Goal: Find specific page/section: Find specific page/section

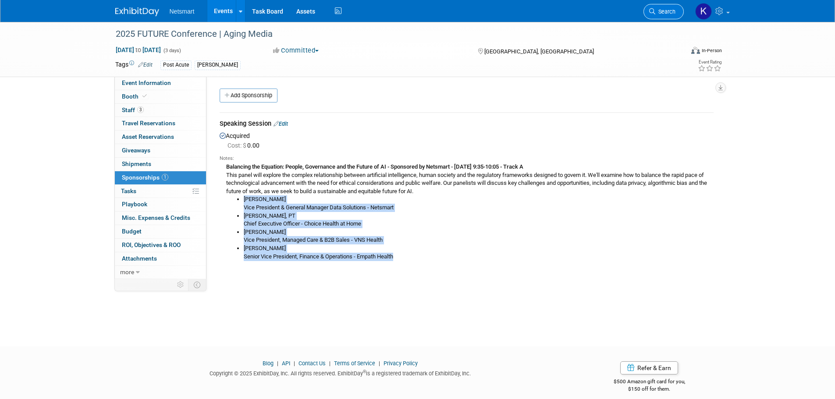
click at [660, 15] on link "Search" at bounding box center [664, 11] width 40 height 15
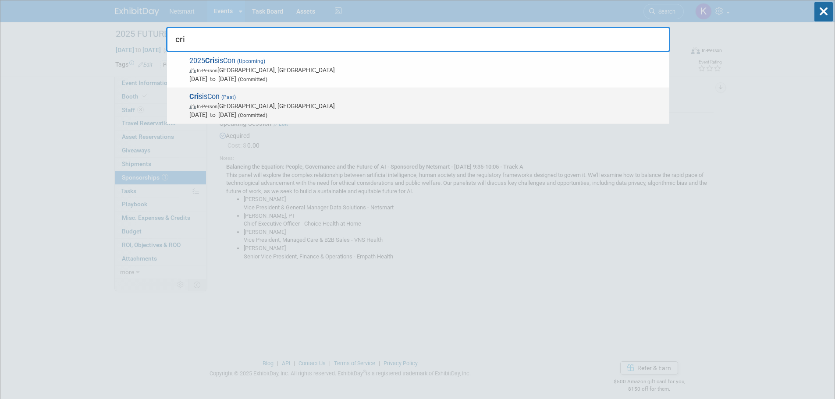
type input "cri"
click at [255, 110] on span "Oct 14, 2024 to Oct 17, 2024 (Committed)" at bounding box center [427, 114] width 476 height 9
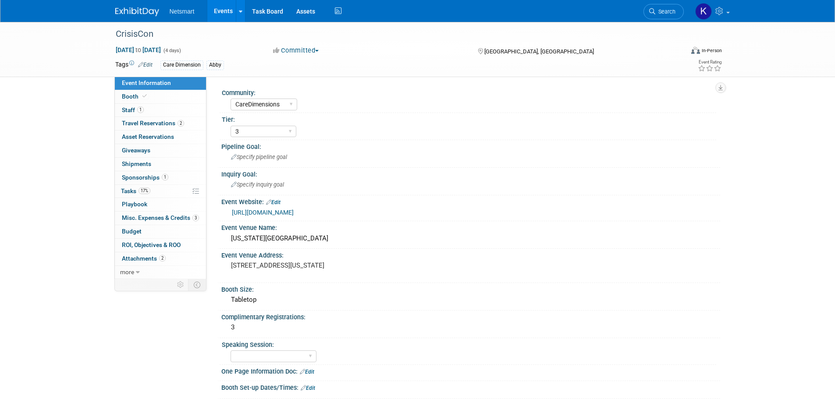
select select "CareDimensions"
select select "3"
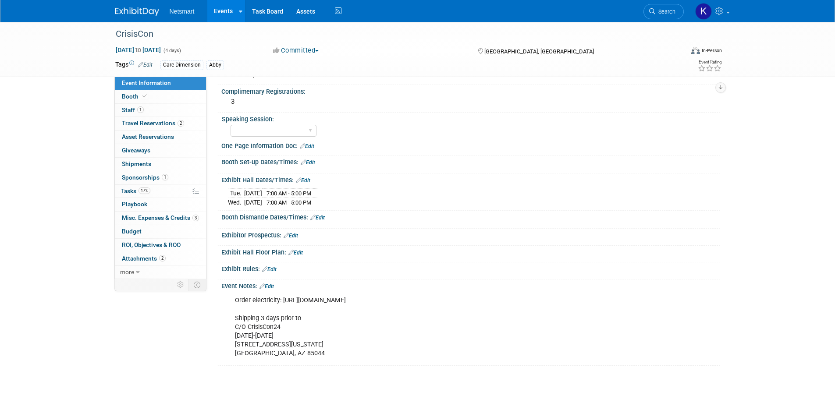
scroll to position [286, 0]
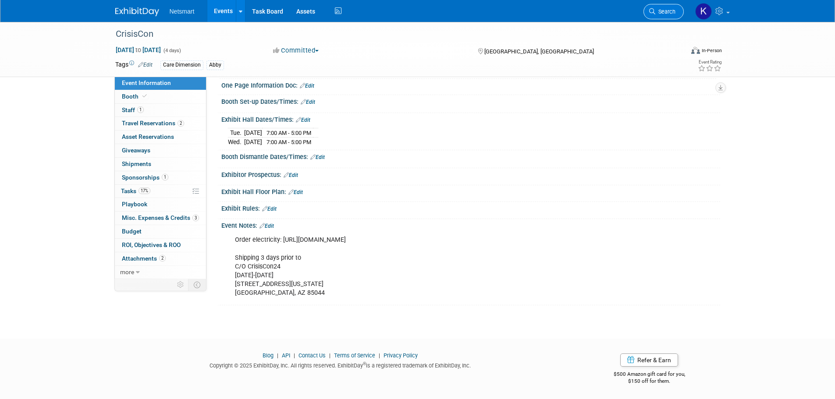
click at [651, 10] on icon at bounding box center [652, 11] width 6 height 6
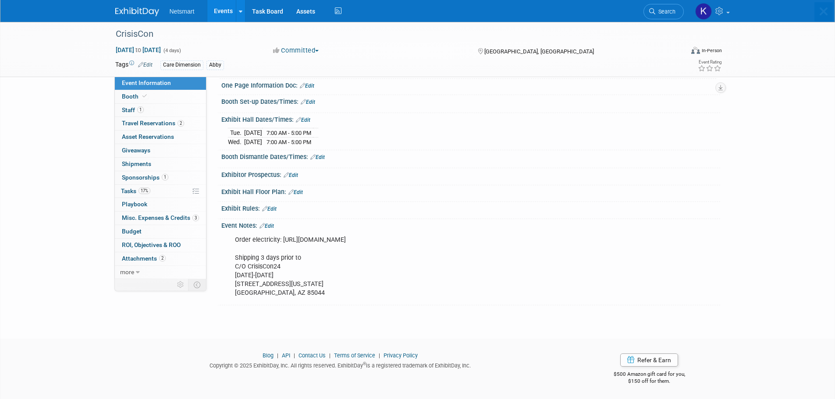
scroll to position [0, 0]
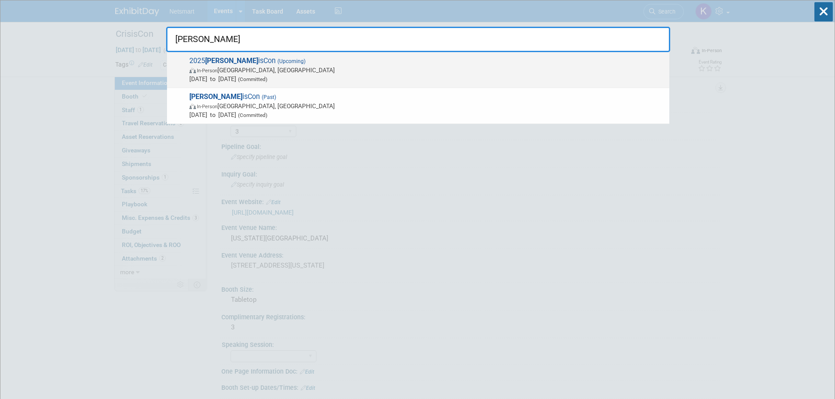
type input "[PERSON_NAME]"
click at [276, 64] on span "(Upcoming)" at bounding box center [291, 61] width 30 height 6
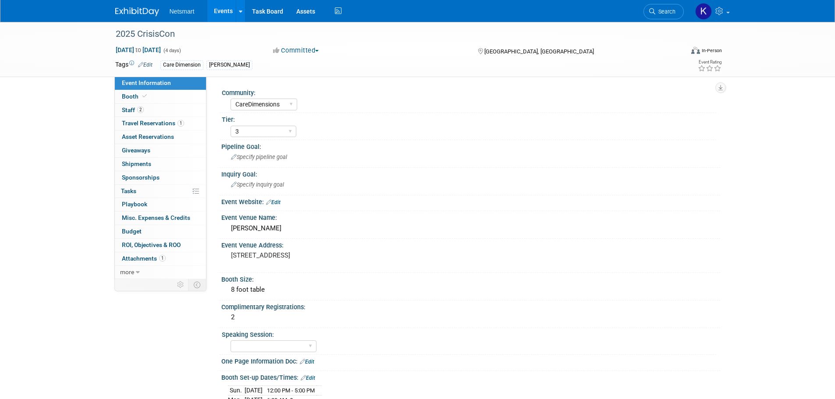
select select "CareDimensions"
select select "3"
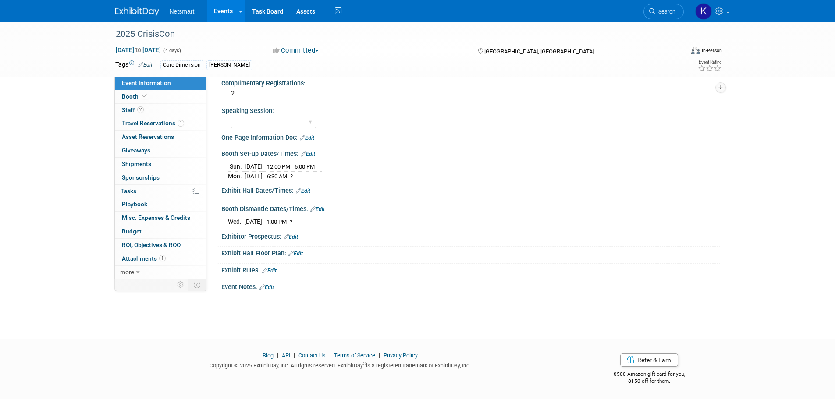
scroll to position [180, 0]
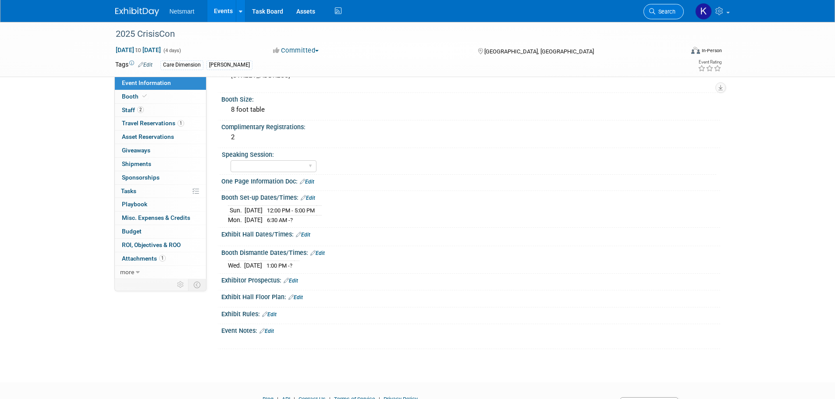
click at [664, 10] on span "Search" at bounding box center [665, 11] width 20 height 7
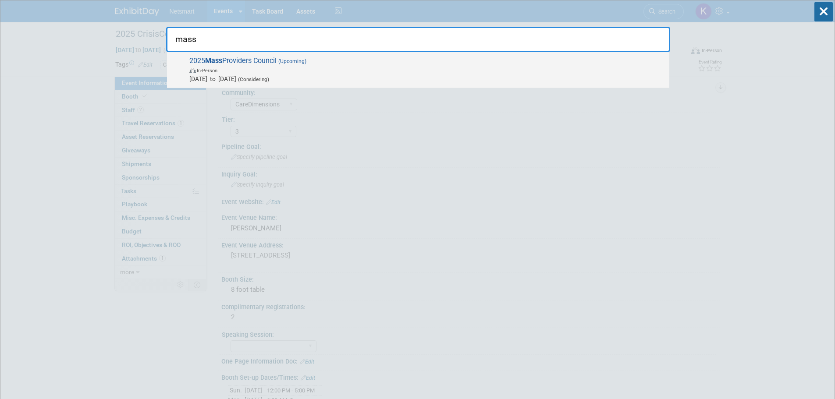
type input "mass"
click at [234, 72] on span "In-Person" at bounding box center [427, 70] width 476 height 9
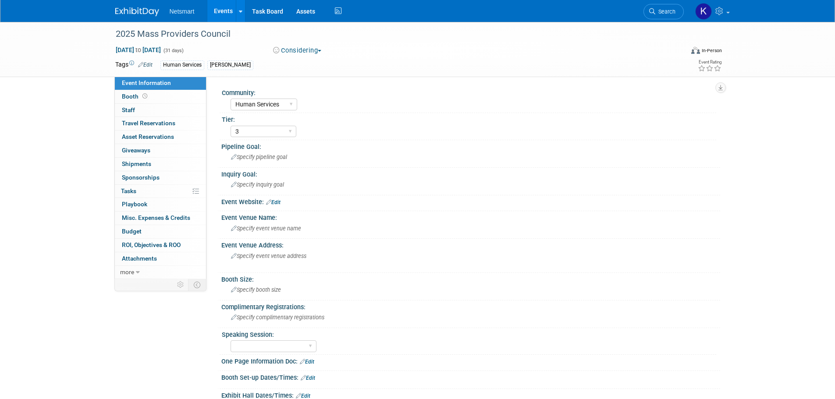
select select "Human Services"
select select "3"
click at [142, 48] on span "to" at bounding box center [138, 49] width 8 height 7
select select "9"
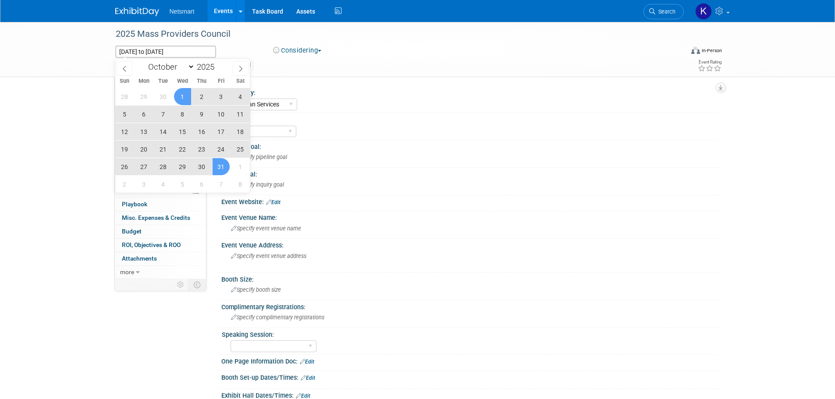
click at [146, 116] on span "6" at bounding box center [143, 114] width 17 height 17
type input "Oct 6, 2025"
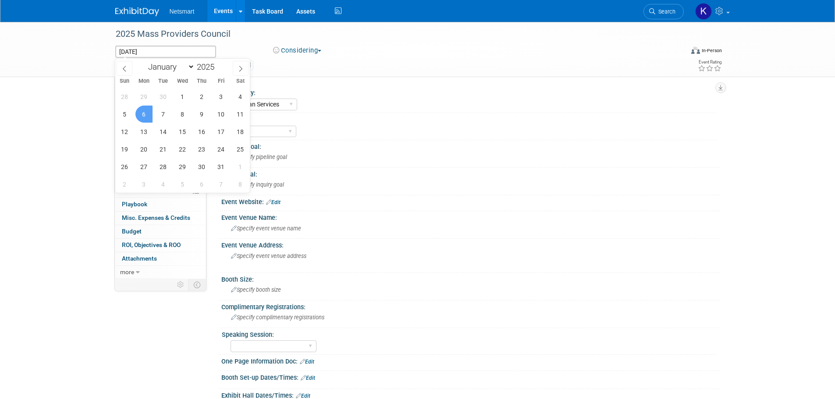
click at [146, 116] on span "6" at bounding box center [143, 114] width 17 height 17
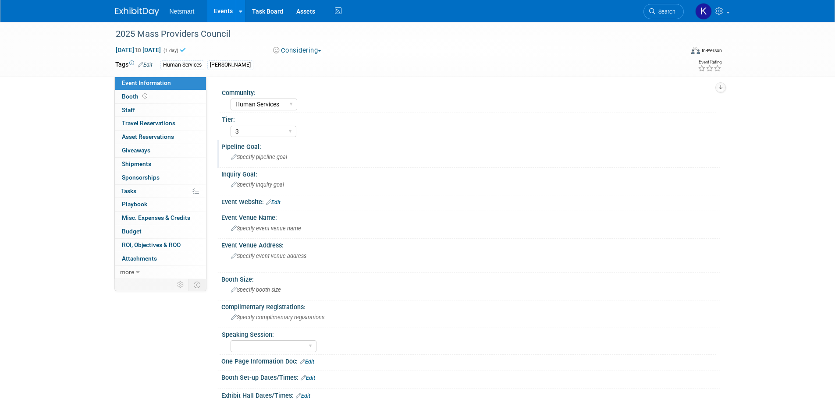
click at [345, 154] on div "Specify pipeline goal" at bounding box center [471, 157] width 486 height 14
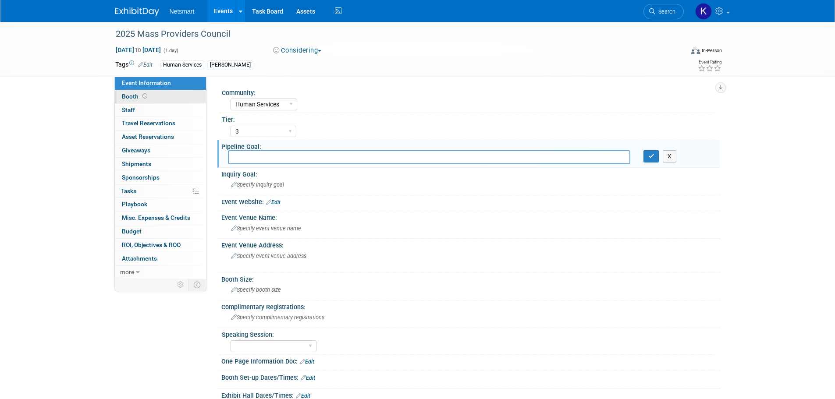
click at [152, 96] on link "Booth" at bounding box center [160, 96] width 91 height 13
